Goal: Task Accomplishment & Management: Manage account settings

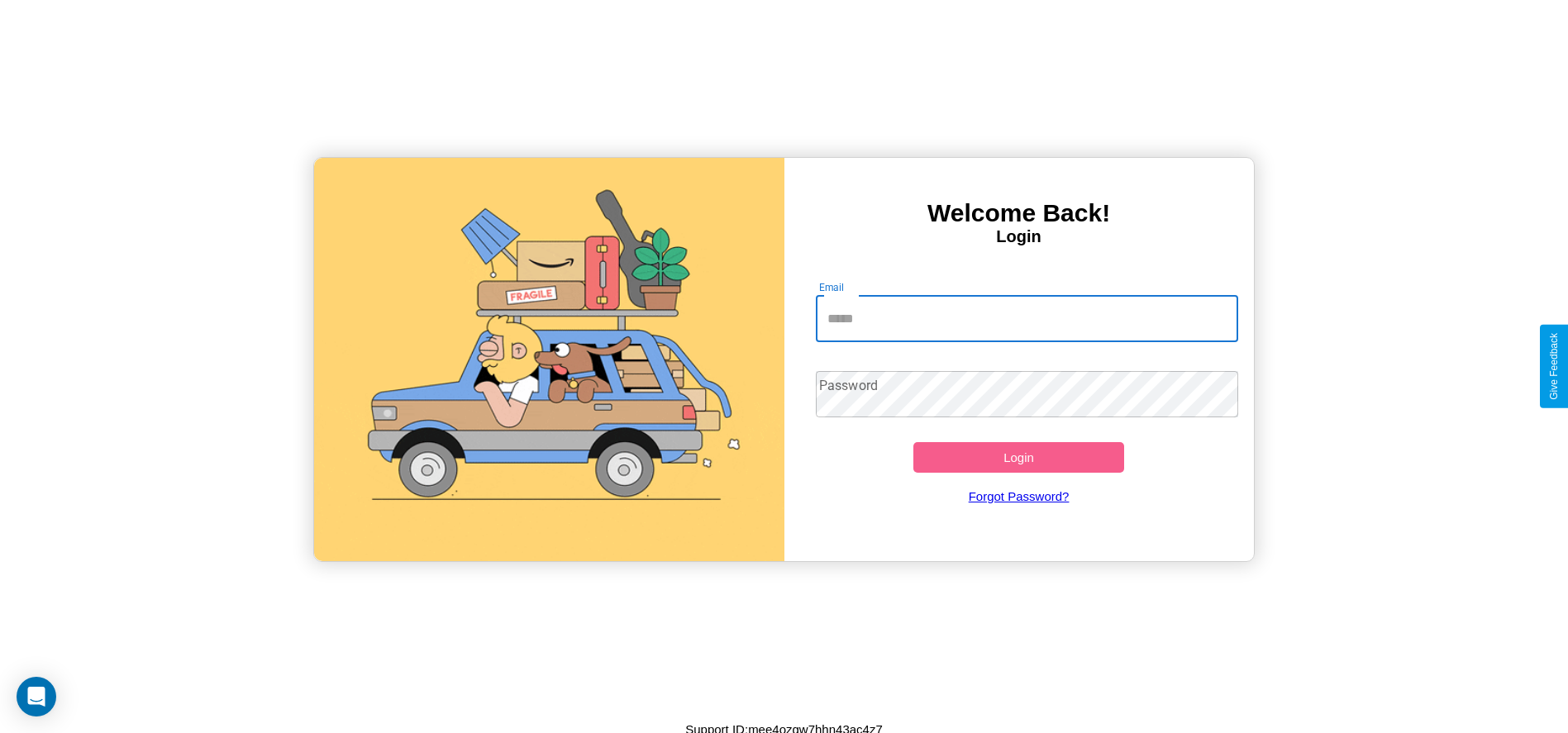
click at [1027, 319] on input "Email" at bounding box center [1027, 319] width 422 height 46
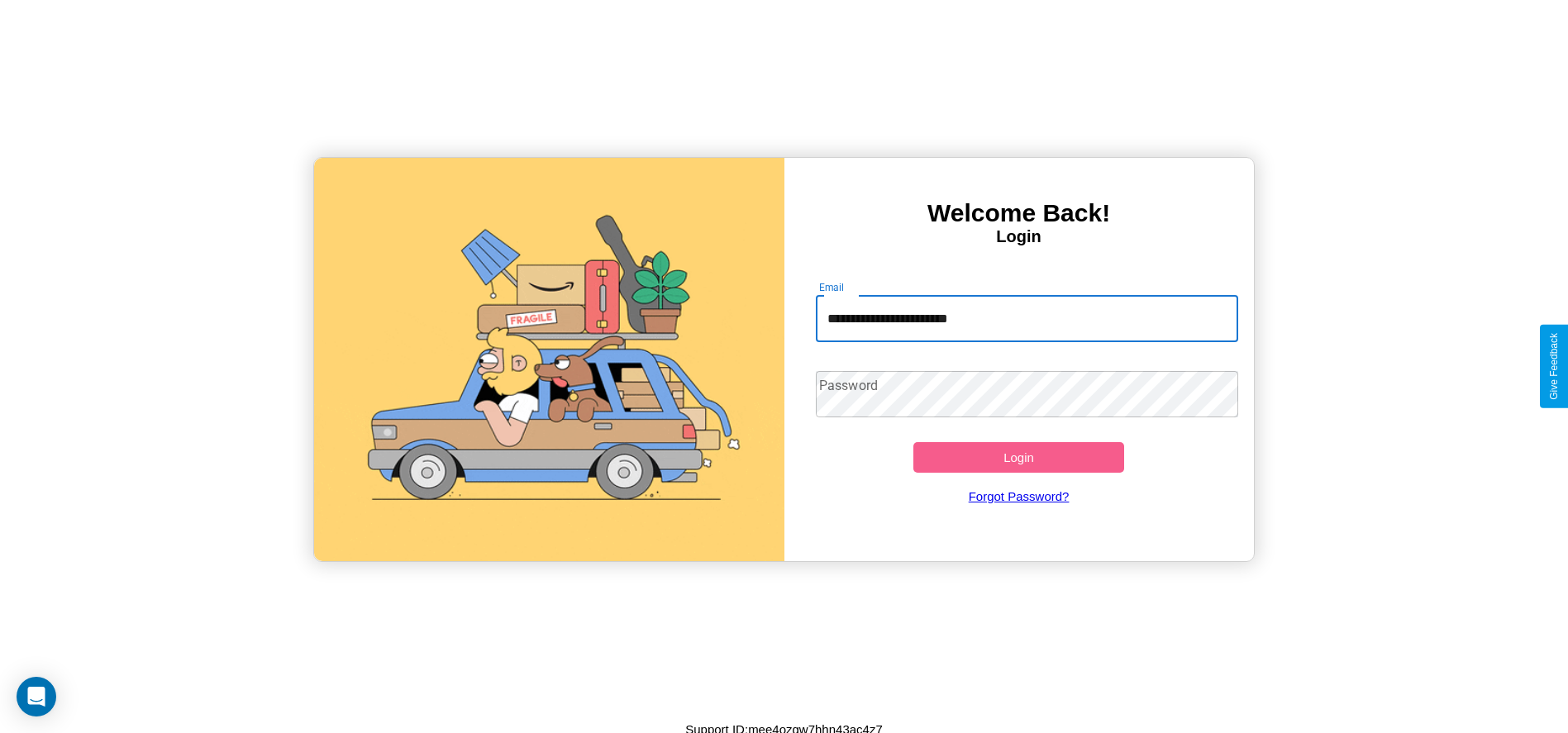
type input "**********"
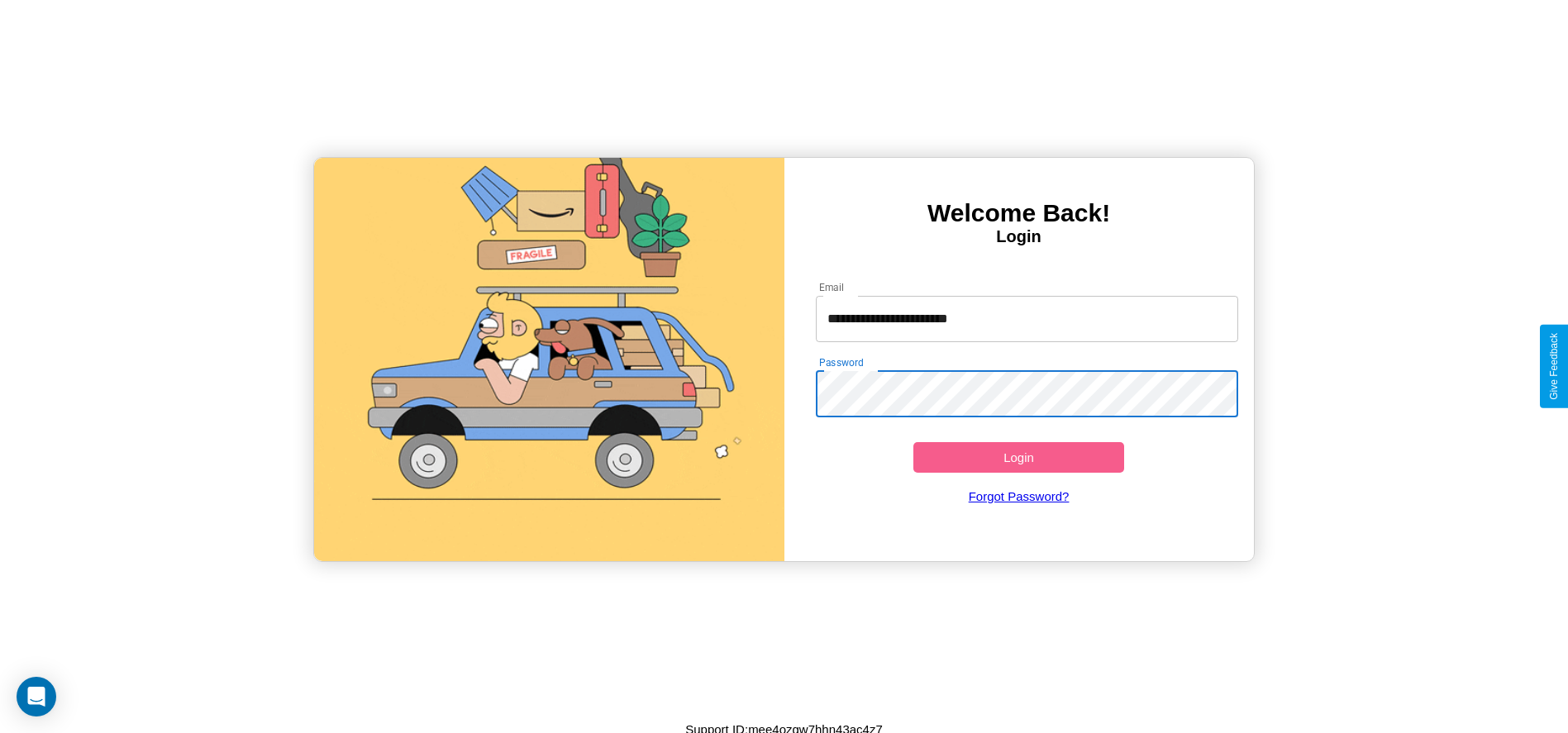
click at [1018, 457] on button "Login" at bounding box center [1019, 457] width 212 height 30
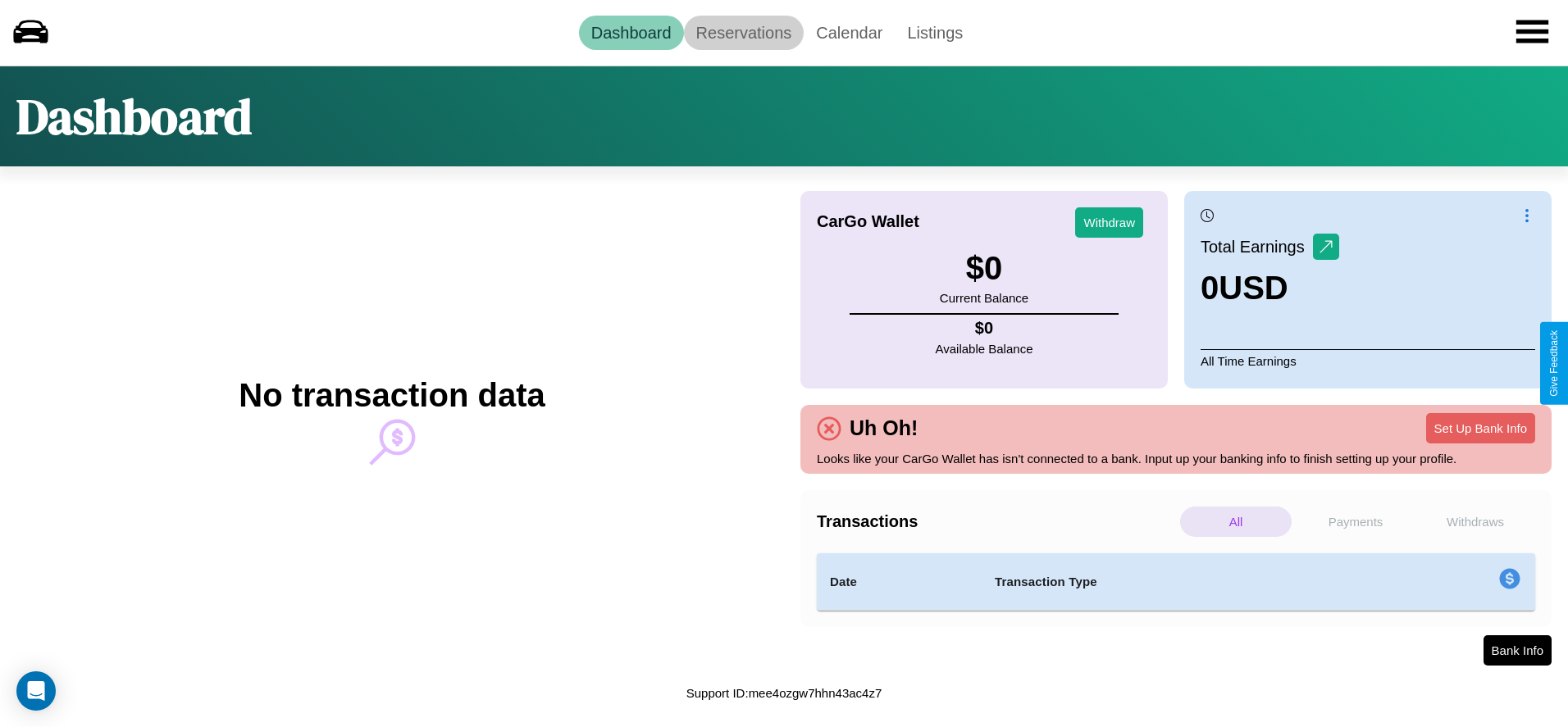
click at [743, 32] on link "Reservations" at bounding box center [744, 33] width 120 height 35
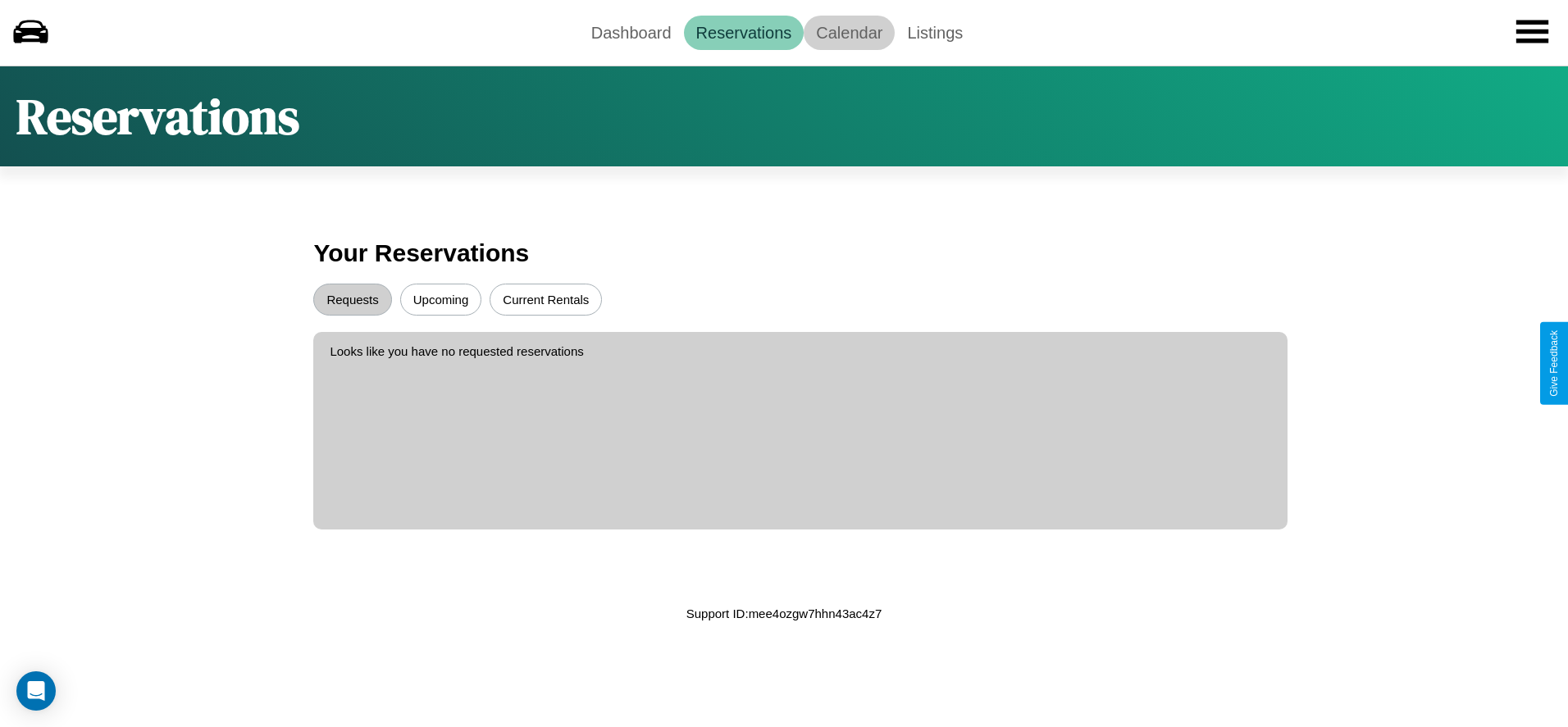
click at [848, 32] on link "Calendar" at bounding box center [849, 33] width 91 height 35
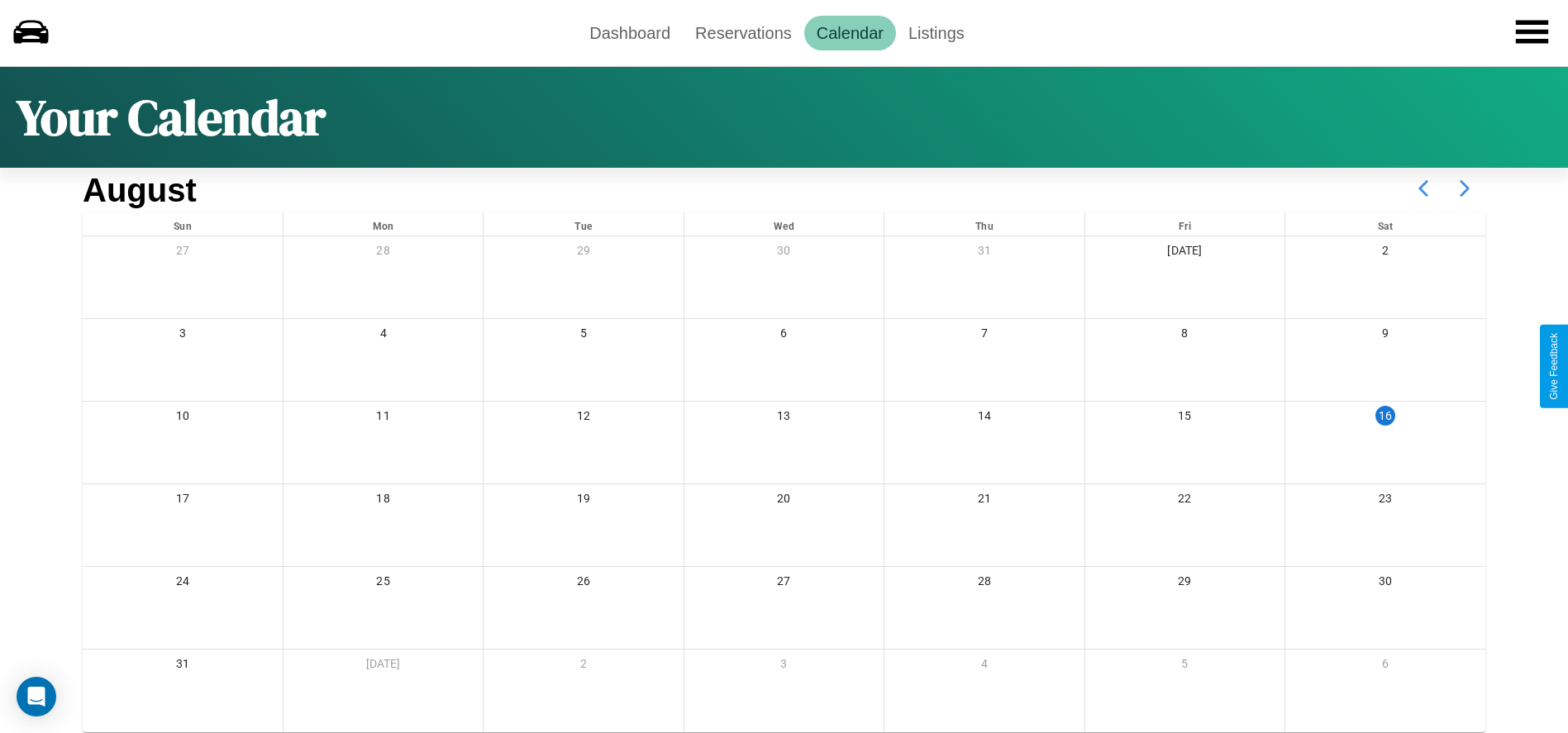
click at [1464, 189] on icon at bounding box center [1464, 189] width 41 height 41
